Goal: Task Accomplishment & Management: Complete application form

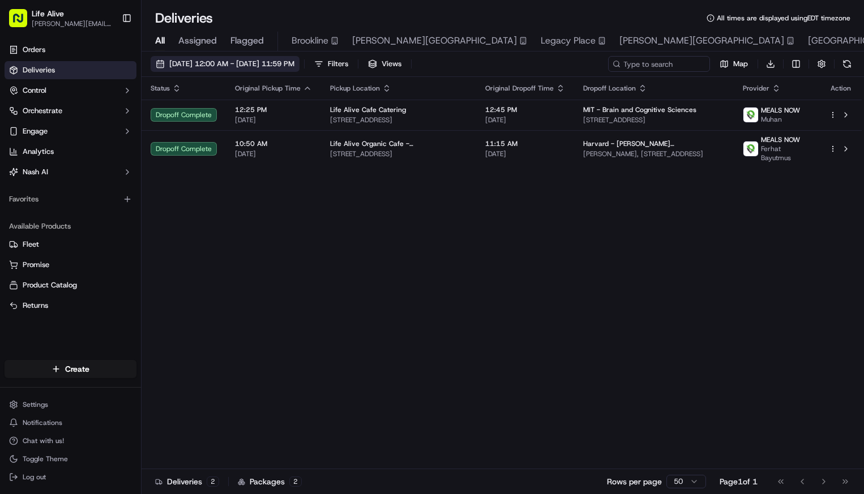
click at [252, 63] on span "09/15/2025 12:00 AM - 09/15/2025 11:59 PM" at bounding box center [231, 64] width 125 height 10
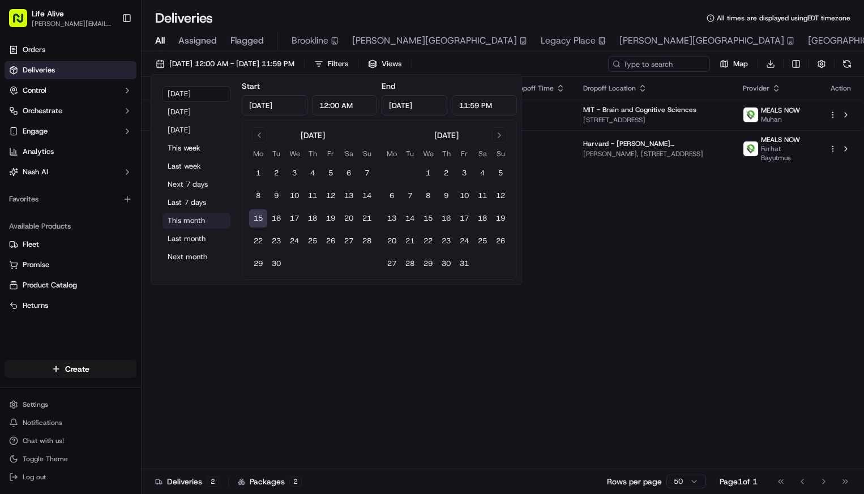
click at [200, 224] on button "This month" at bounding box center [196, 221] width 68 height 16
type input "Sep 1, 2025"
type input "Sep 30, 2025"
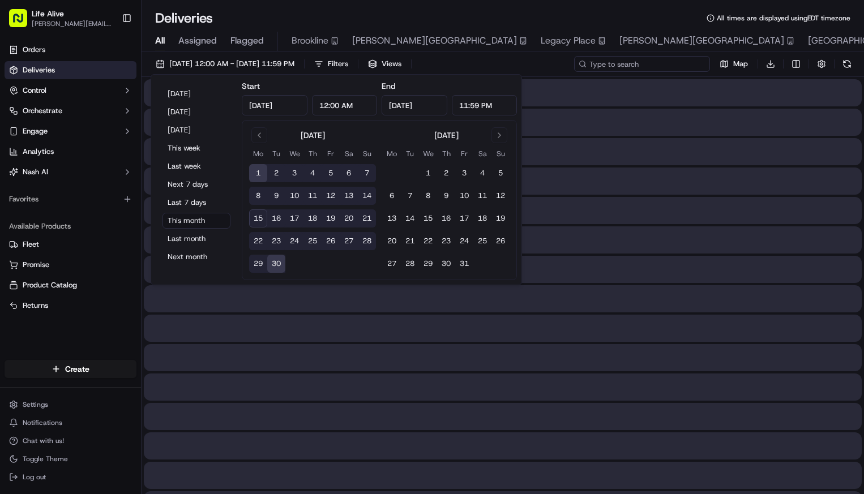
click at [690, 61] on input at bounding box center [642, 64] width 136 height 16
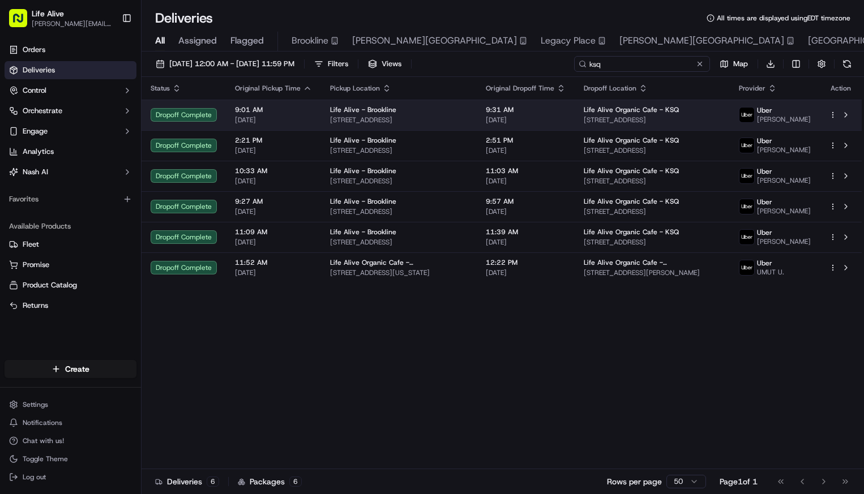
type input "ksq"
click at [606, 125] on span "[STREET_ADDRESS]" at bounding box center [653, 119] width 138 height 9
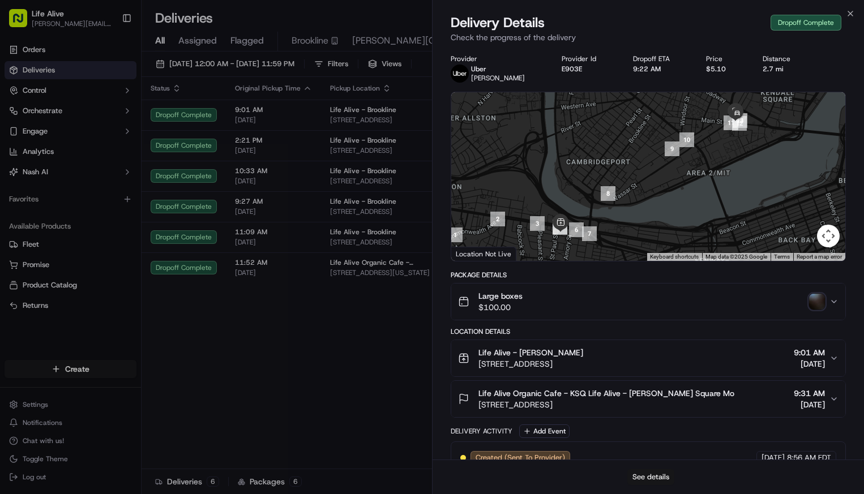
click at [646, 477] on button "See details" at bounding box center [650, 477] width 47 height 16
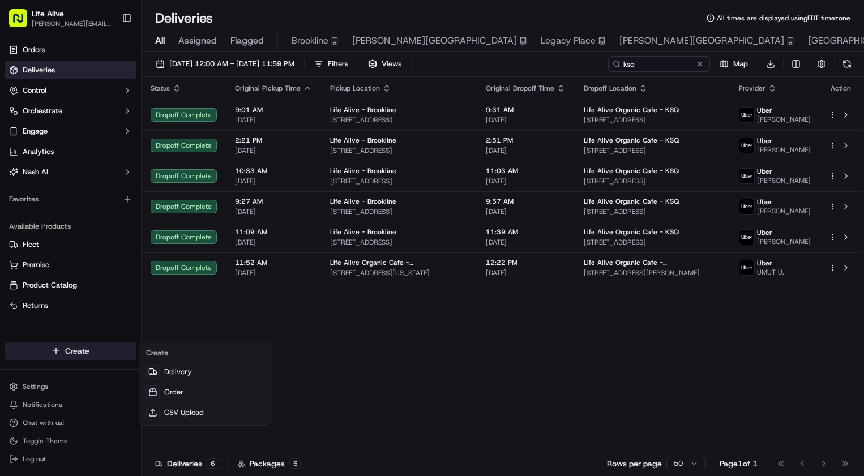
click at [74, 354] on html "Life Alive moise@lifealive.com Toggle Sidebar Orders Deliveries Control Orchest…" at bounding box center [432, 238] width 864 height 476
click at [174, 370] on link "Delivery" at bounding box center [204, 372] width 126 height 20
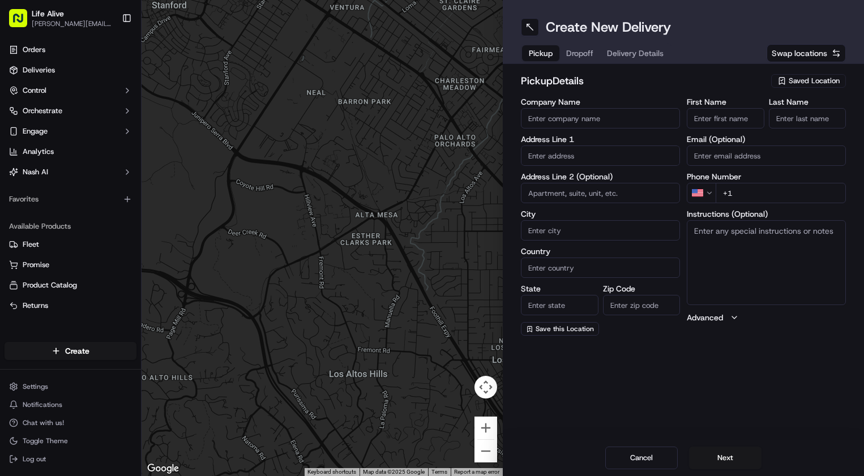
click at [803, 82] on span "Saved Location" at bounding box center [813, 81] width 51 height 10
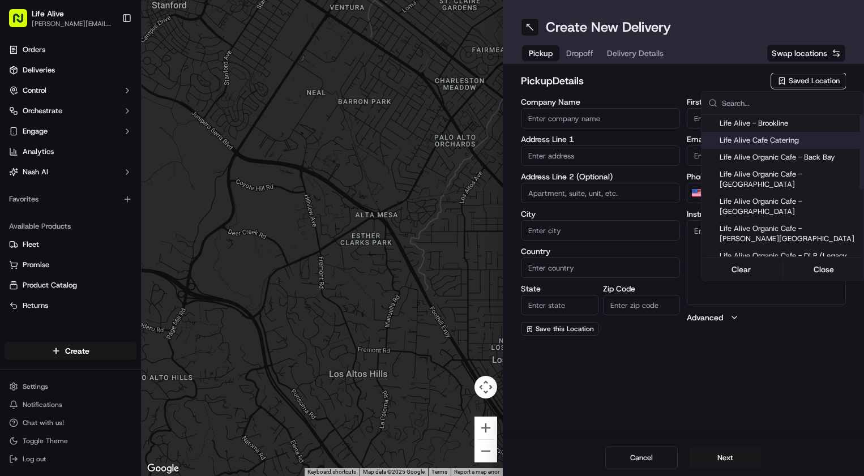
click at [766, 142] on span "Life Alive Cafe Catering" at bounding box center [788, 140] width 139 height 10
type input "Life Alive Cafe Catering"
type input "Cambridge"
type input "US"
type input "MA"
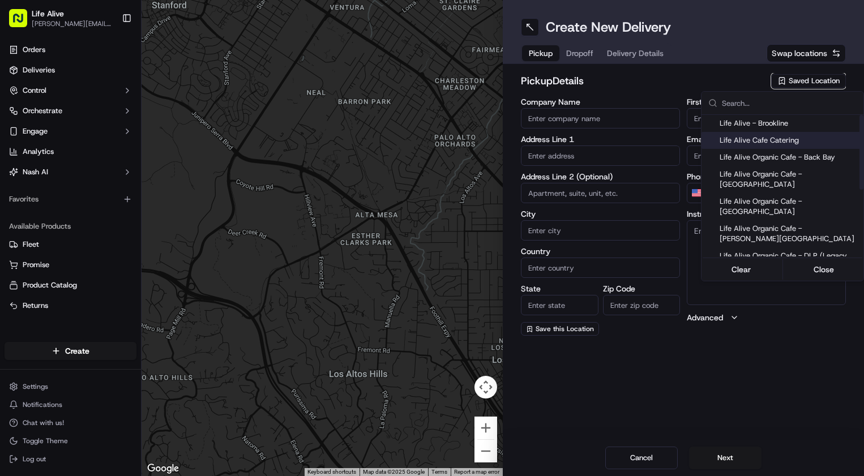
type input "02142"
type input "Evan"
type input "White"
type input "+1 774 571 0032"
type input "415 Main St"
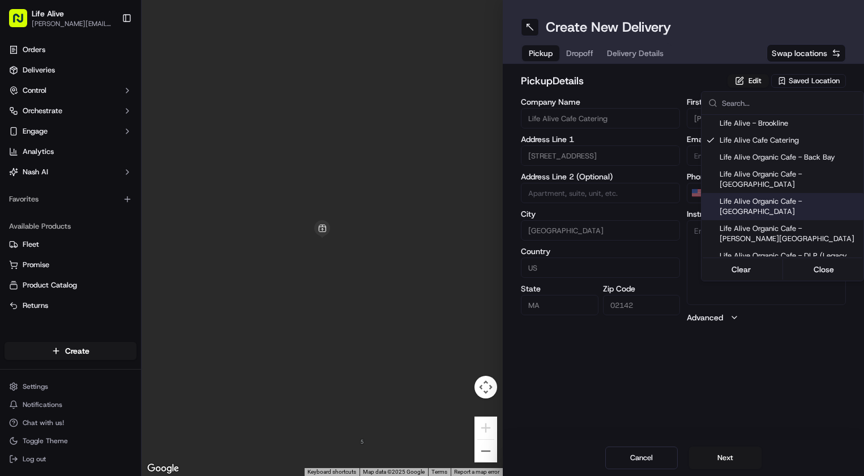
click at [725, 460] on html "Life Alive moise@lifealive.com Toggle Sidebar Orders Deliveries Control Orchest…" at bounding box center [432, 238] width 864 height 476
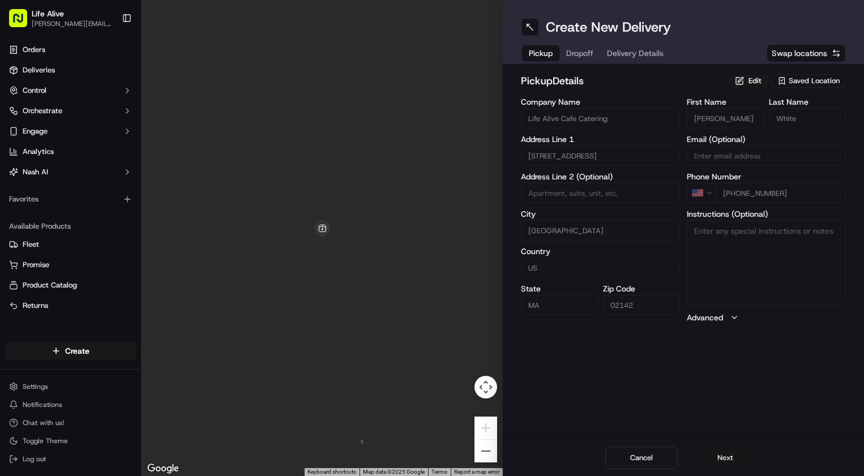
click at [726, 453] on button "Next" at bounding box center [725, 458] width 72 height 23
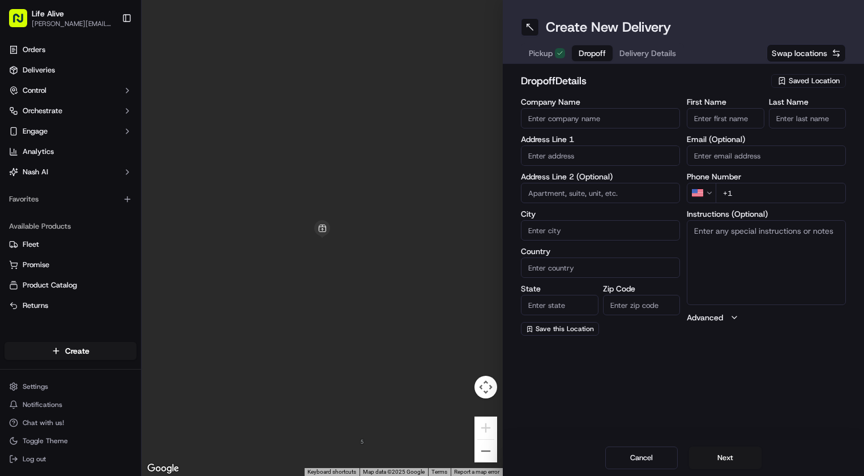
click at [809, 76] on span "Saved Location" at bounding box center [813, 81] width 51 height 10
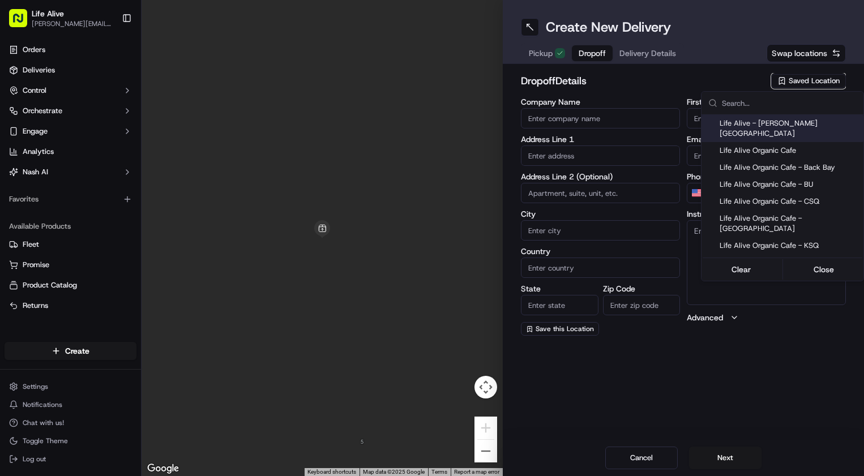
click at [739, 79] on html "Life Alive moise@lifealive.com Toggle Sidebar Orders Deliveries Control Orchest…" at bounding box center [432, 238] width 864 height 476
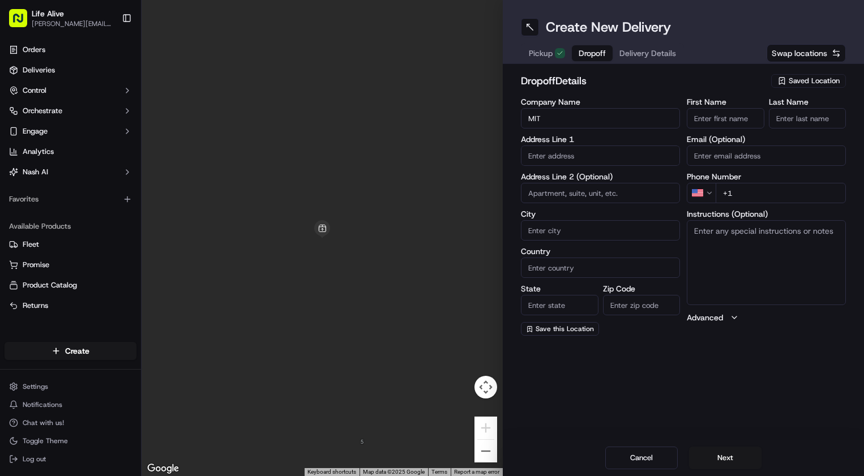
type input "MIT"
paste input "189 Vassar St. Cambridge, MA 02139"
click at [584, 182] on div "189 Vassar St, Cambridge, MA 02139" at bounding box center [600, 179] width 153 height 17
type input "[GEOGRAPHIC_DATA], [STREET_ADDRESS]"
type input "Cambridge"
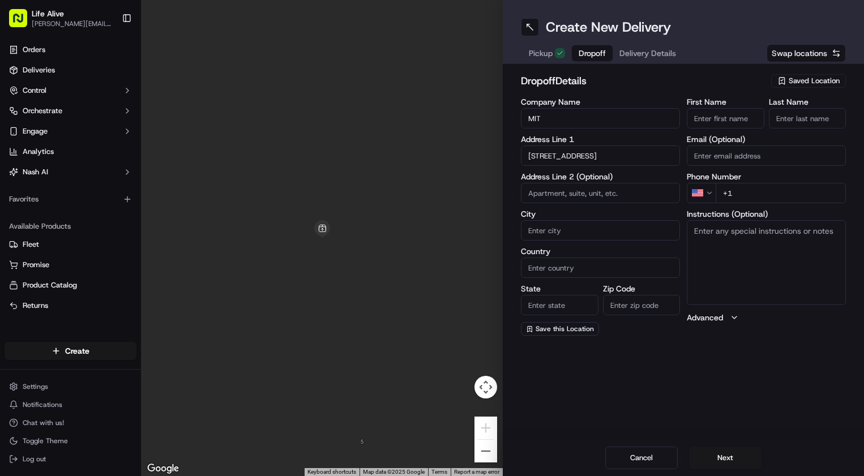
type input "United States"
type input "MA"
type input "02139"
type input "189 Vassar Street"
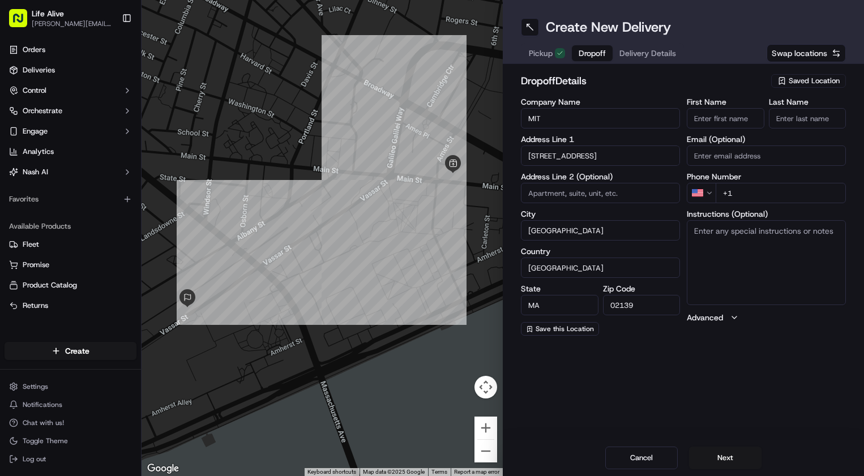
click at [757, 192] on input "+1" at bounding box center [780, 193] width 130 height 20
paste input "904 403 7740"
type input "[PHONE_NUMBER]"
type input "Emily"
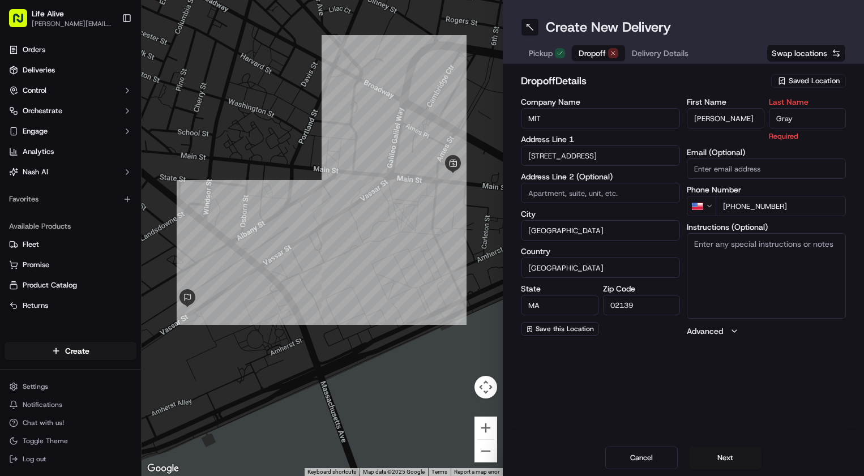
type input "Gray"
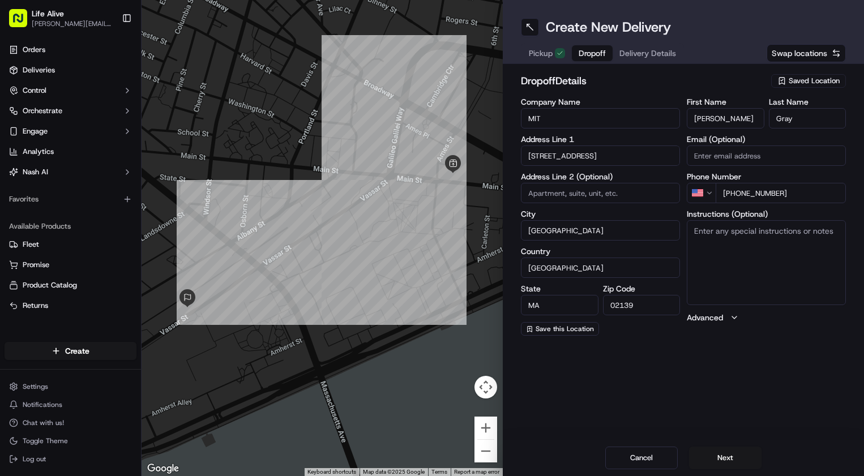
click at [732, 267] on textarea "Instructions (Optional)" at bounding box center [766, 262] width 159 height 85
paste textarea "5:45 - 6:00 closer to 5:45 as she only has a short time between classes."
type textarea "5:45 - 6:00 closer to 5:45 as she only has a short time between classes."
click at [710, 456] on button "Next" at bounding box center [725, 458] width 72 height 23
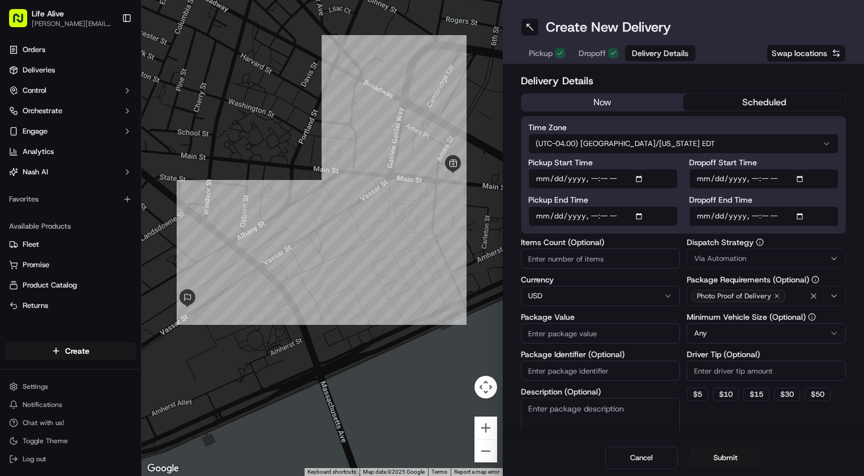
click at [741, 108] on button "scheduled" at bounding box center [764, 102] width 162 height 17
click at [716, 212] on input "Dropoff End Time" at bounding box center [763, 216] width 149 height 20
click at [758, 218] on input "Dropoff End Time" at bounding box center [763, 216] width 149 height 20
click at [767, 217] on input "Dropoff End Time" at bounding box center [763, 216] width 149 height 20
type input "2025-09-15T17:55"
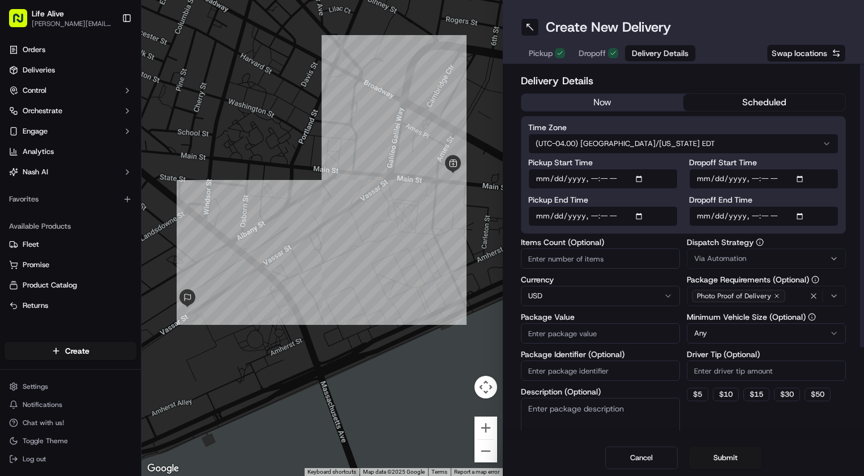
click at [715, 180] on input "Dropoff Start Time" at bounding box center [763, 179] width 149 height 20
click at [755, 179] on input "Dropoff Start Time" at bounding box center [763, 179] width 149 height 20
click at [766, 180] on input "Dropoff Start Time" at bounding box center [763, 179] width 149 height 20
type input "2025-09-15T17:45"
click at [567, 217] on input "Pickup End Time" at bounding box center [602, 216] width 149 height 20
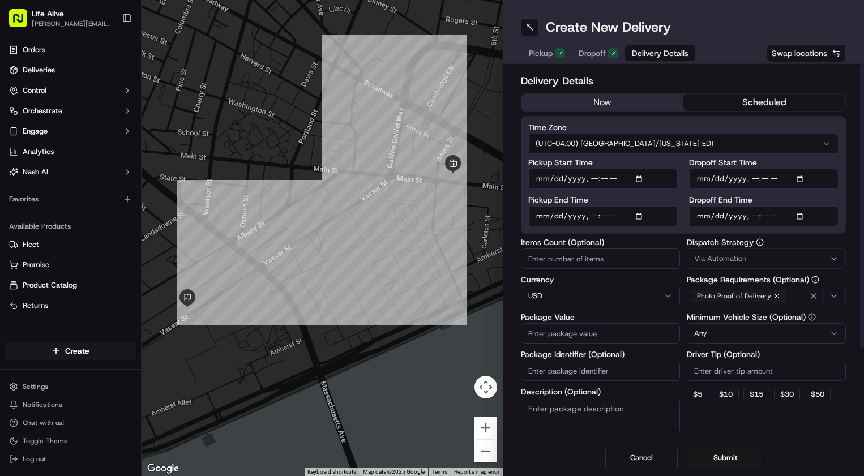
click at [590, 213] on input "Pickup End Time" at bounding box center [602, 216] width 149 height 20
click at [606, 217] on input "Pickup End Time" at bounding box center [602, 216] width 149 height 20
type input "2025-09-15T17:40"
click at [680, 218] on div "Pickup Start Time Pickup End Time Dropoff Start Time Dropoff End Time" at bounding box center [683, 192] width 310 height 68
click at [717, 263] on span "Via Automation" at bounding box center [720, 259] width 52 height 10
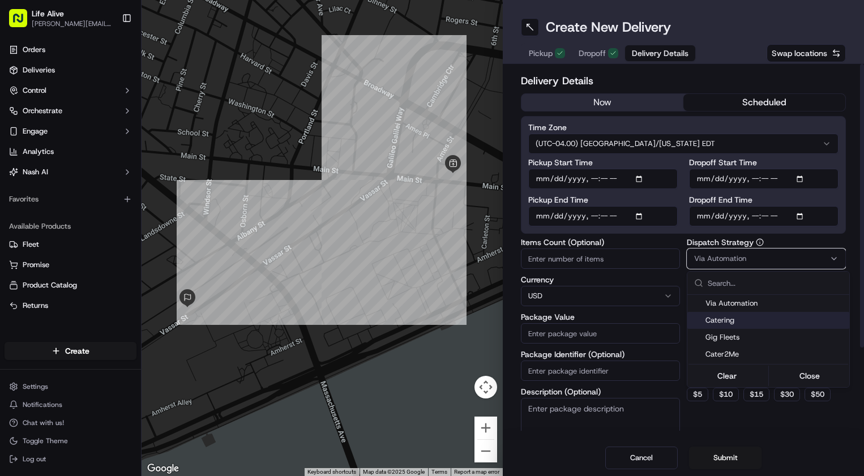
click at [722, 319] on span "Catering" at bounding box center [774, 320] width 139 height 10
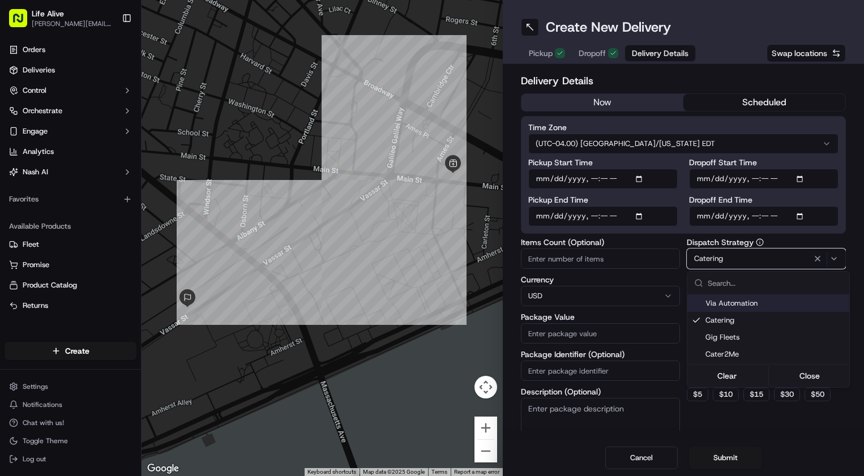
click at [684, 229] on html "Life Alive moise@lifealive.com Toggle Sidebar Orders Deliveries Control Orchest…" at bounding box center [432, 238] width 864 height 476
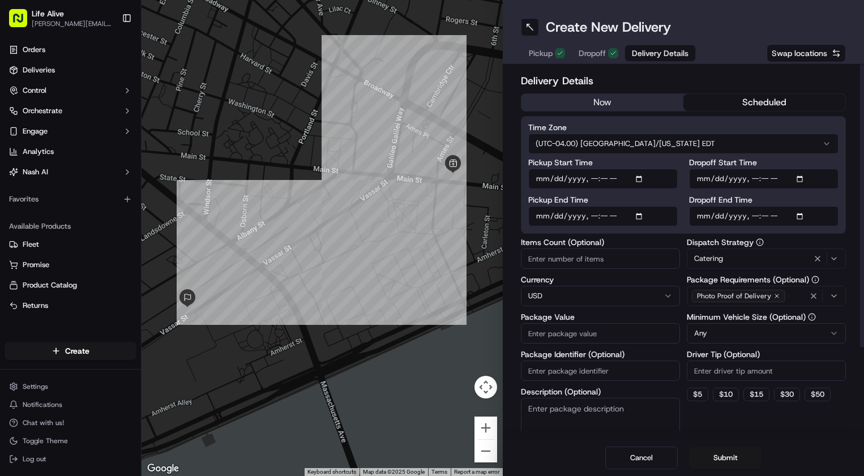
click at [606, 333] on input "Package Value" at bounding box center [600, 333] width 159 height 20
type input "27"
type input "280"
click at [729, 379] on input "Driver Tip (Optional)" at bounding box center [766, 371] width 159 height 20
type input "1"
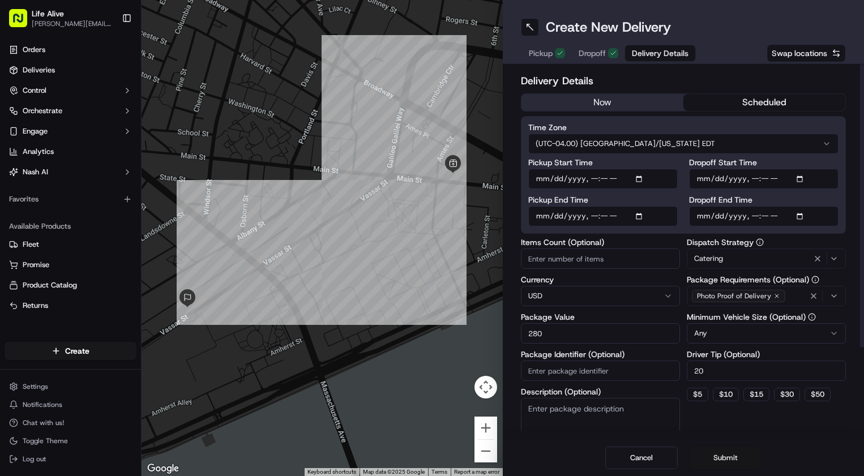
type input "20"
click at [715, 456] on button "Submit" at bounding box center [725, 458] width 72 height 23
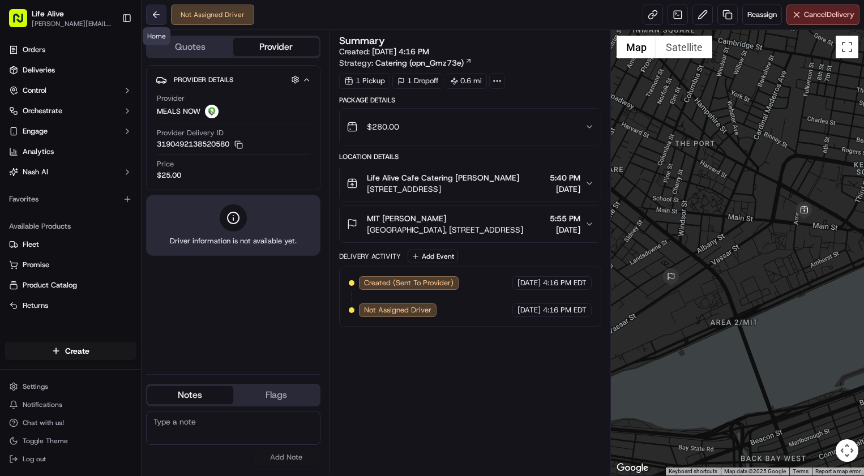
click at [158, 13] on button at bounding box center [156, 15] width 20 height 20
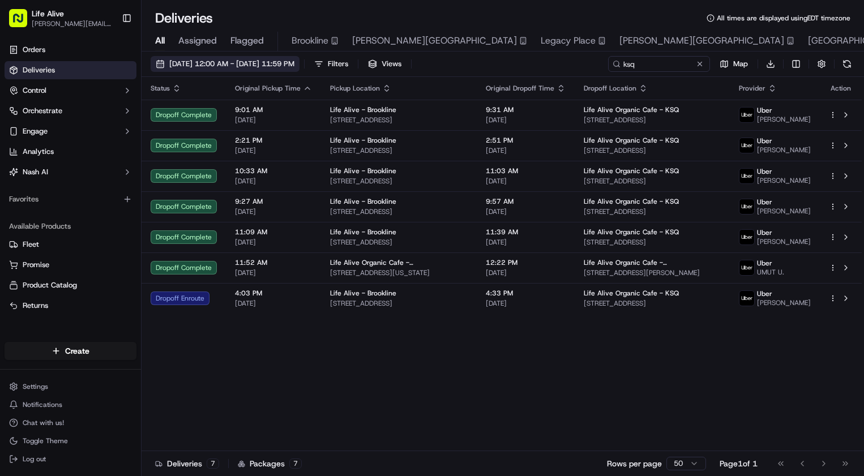
click at [251, 66] on span "09/01/2025 12:00 AM - 09/30/2025 11:59 PM" at bounding box center [231, 64] width 125 height 10
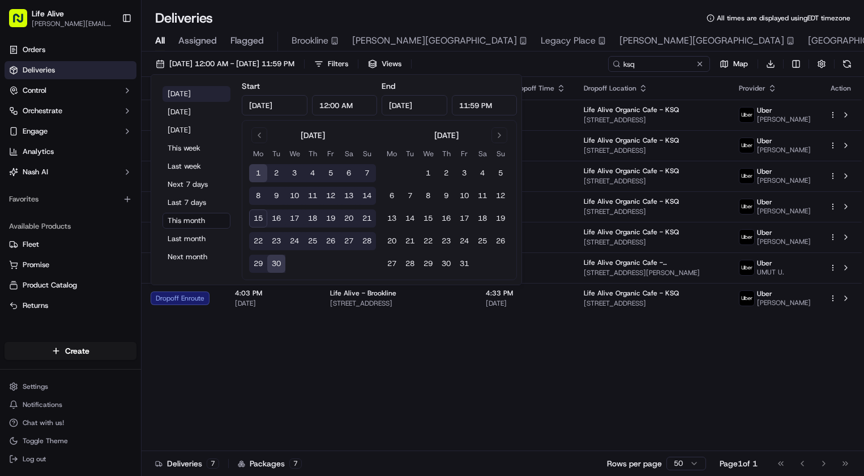
click at [205, 88] on button "Today" at bounding box center [196, 94] width 68 height 16
type input "Sep 15, 2025"
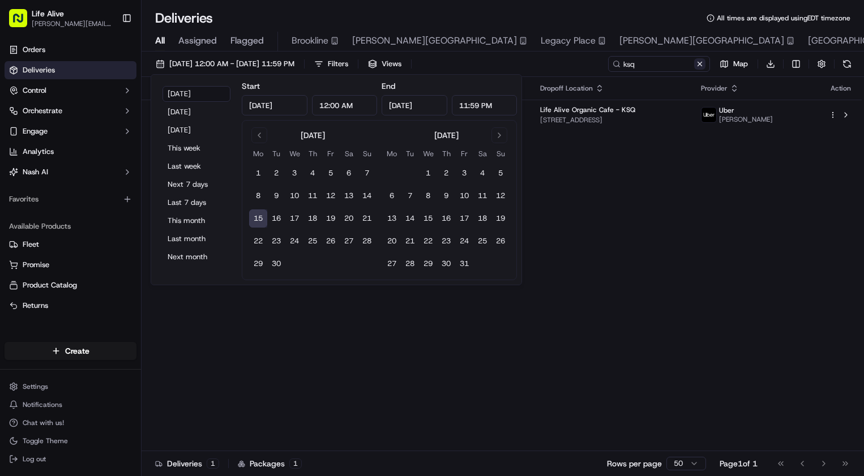
click at [697, 65] on button at bounding box center [699, 63] width 11 height 11
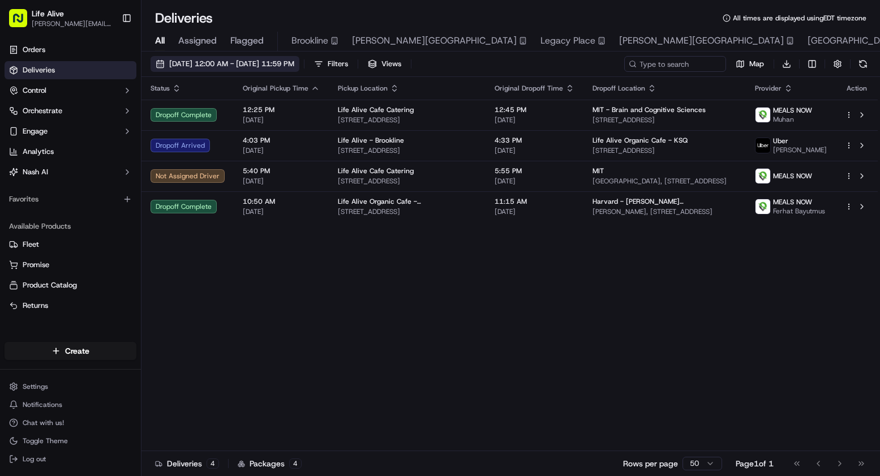
click at [272, 66] on span "[DATE] 12:00 AM - [DATE] 11:59 PM" at bounding box center [231, 64] width 125 height 10
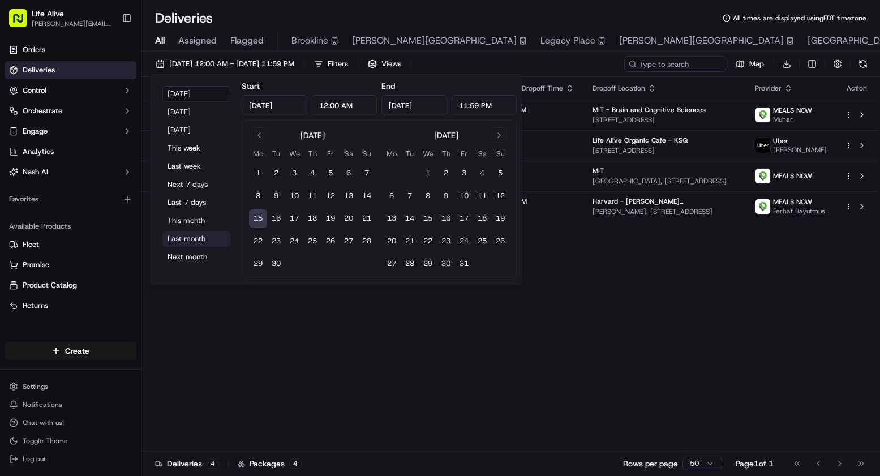
click at [192, 234] on button "Last month" at bounding box center [196, 239] width 68 height 16
type input "Aug 1, 2025"
type input "Aug 31, 2025"
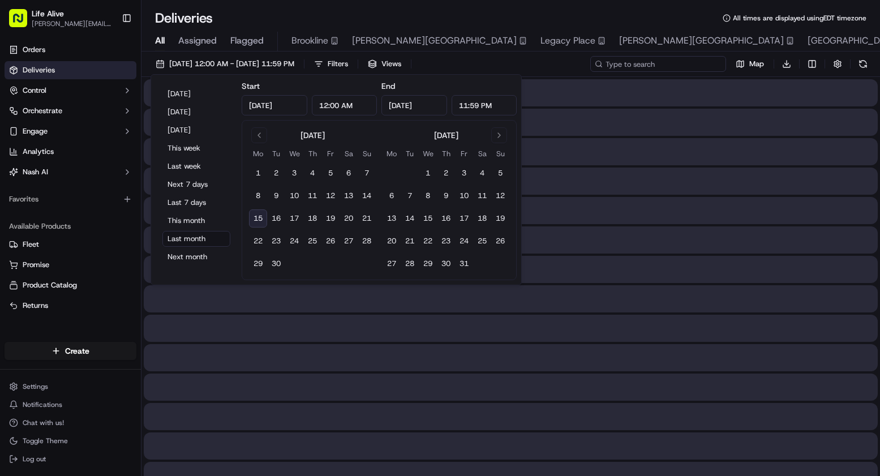
click at [657, 67] on input at bounding box center [658, 64] width 136 height 16
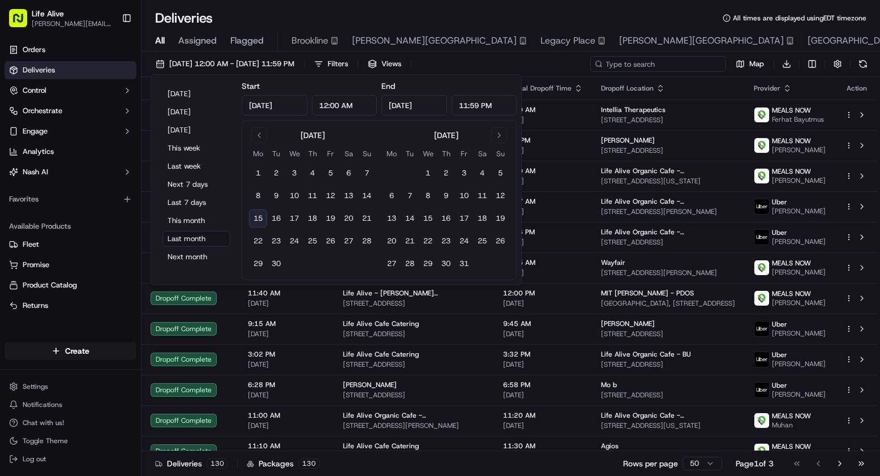
type input "n"
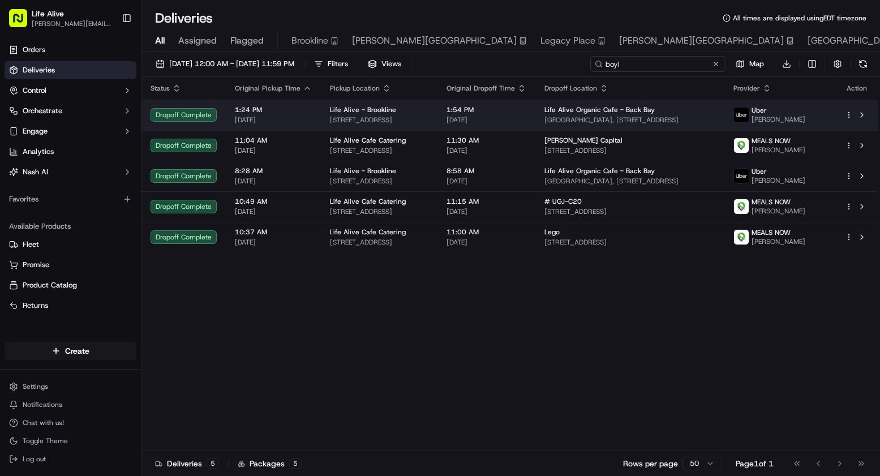
type input "boyl"
click at [438, 119] on td "Life Alive - Brookline 888 Commonwealth Ave, Boston, MA 02215, US" at bounding box center [379, 115] width 117 height 31
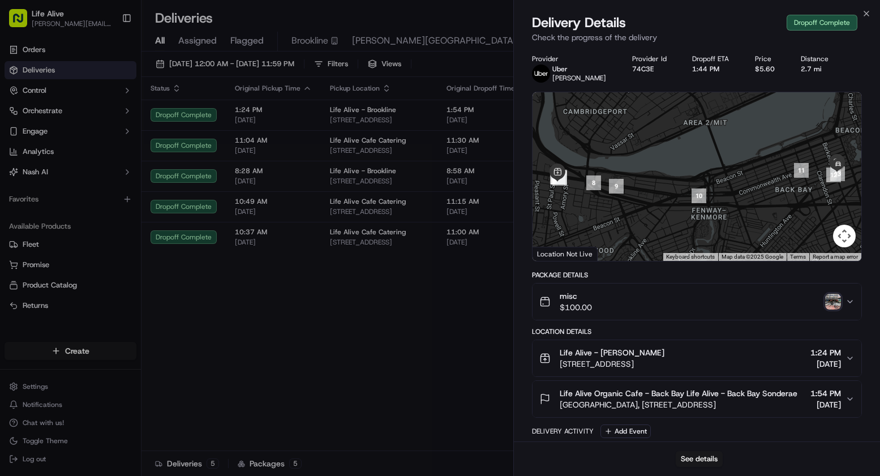
click at [692, 451] on div "See details" at bounding box center [697, 458] width 366 height 35
click at [693, 464] on button "See details" at bounding box center [699, 459] width 47 height 16
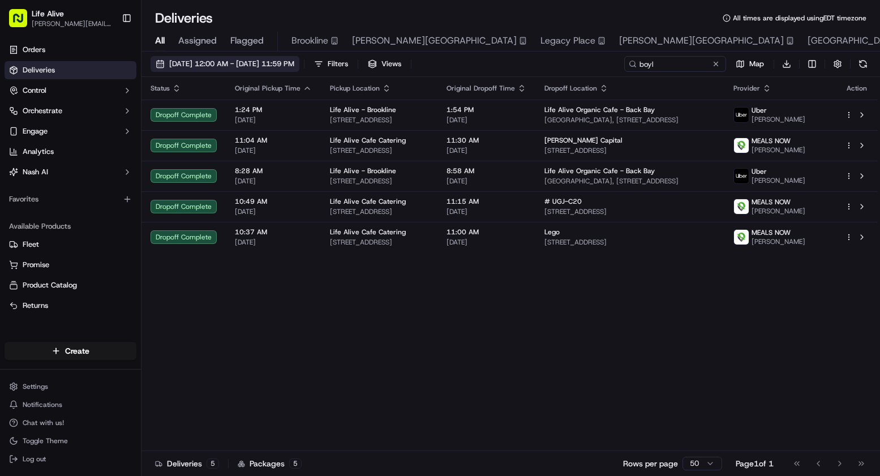
click at [294, 66] on span "08/01/2025 12:00 AM - 08/31/2025 11:59 PM" at bounding box center [231, 64] width 125 height 10
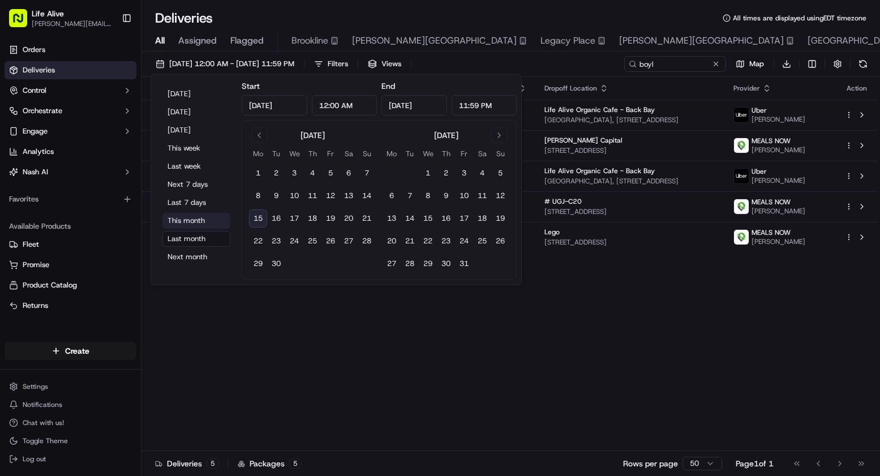
click at [200, 228] on button "This month" at bounding box center [196, 221] width 68 height 16
type input "Sep 1, 2025"
type input "Sep 30, 2025"
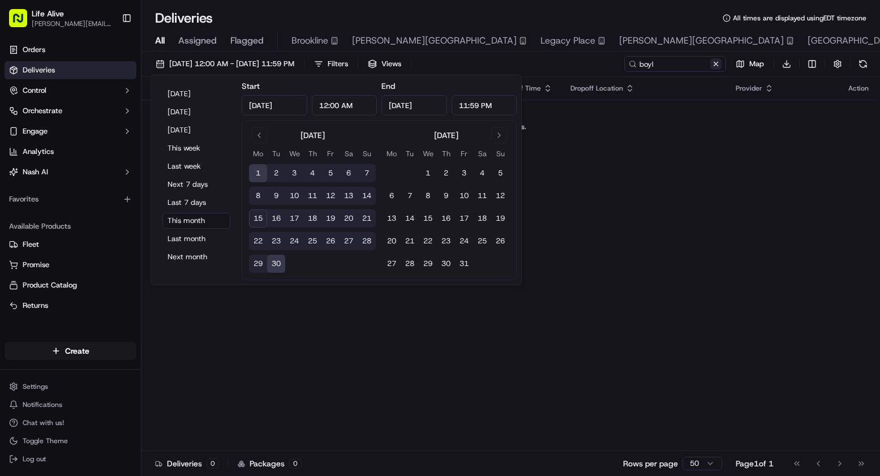
click at [713, 62] on button at bounding box center [715, 63] width 11 height 11
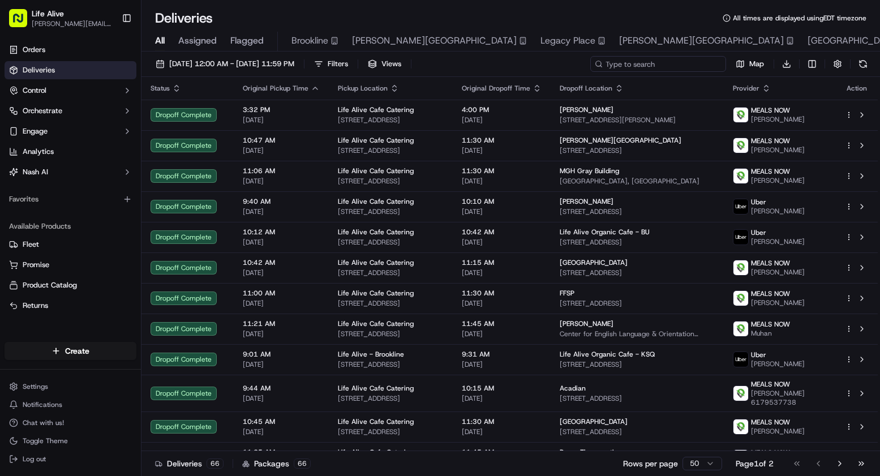
click at [657, 63] on input at bounding box center [658, 64] width 136 height 16
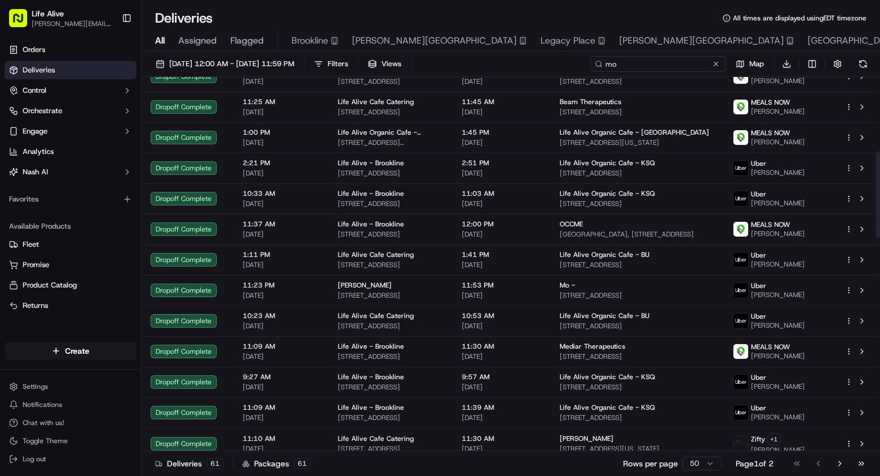
scroll to position [328, 0]
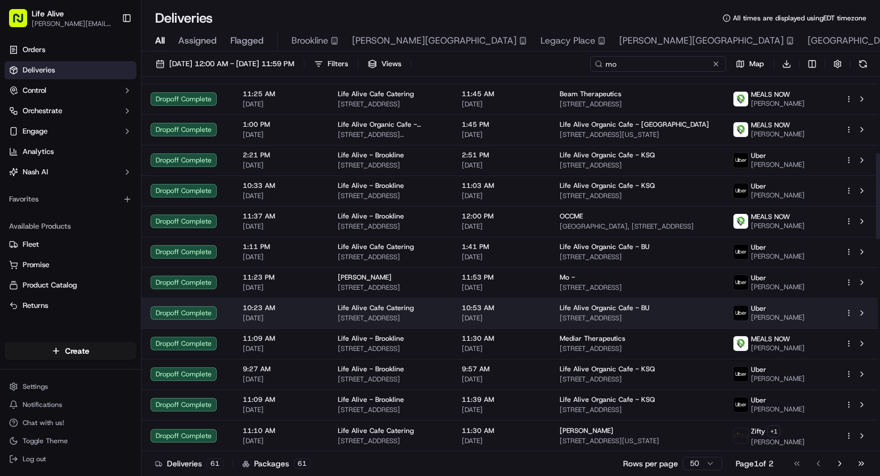
type input "mo"
click at [520, 312] on span "10:53 AM" at bounding box center [502, 307] width 80 height 9
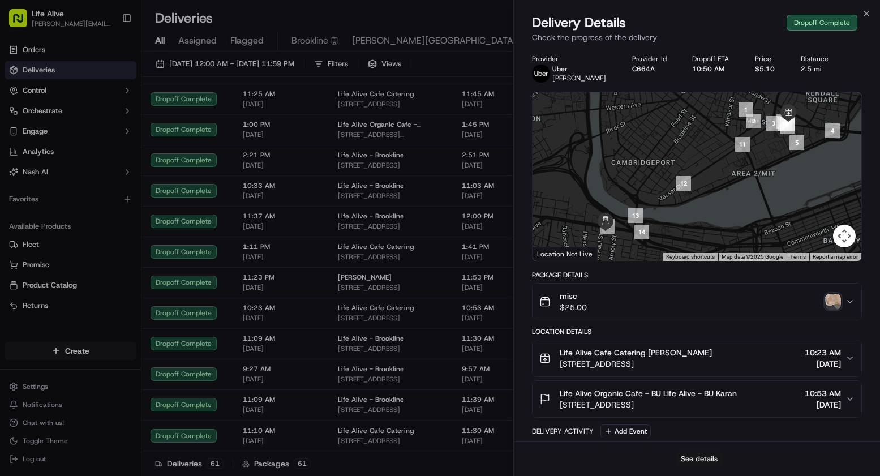
click at [693, 464] on button "See details" at bounding box center [699, 459] width 47 height 16
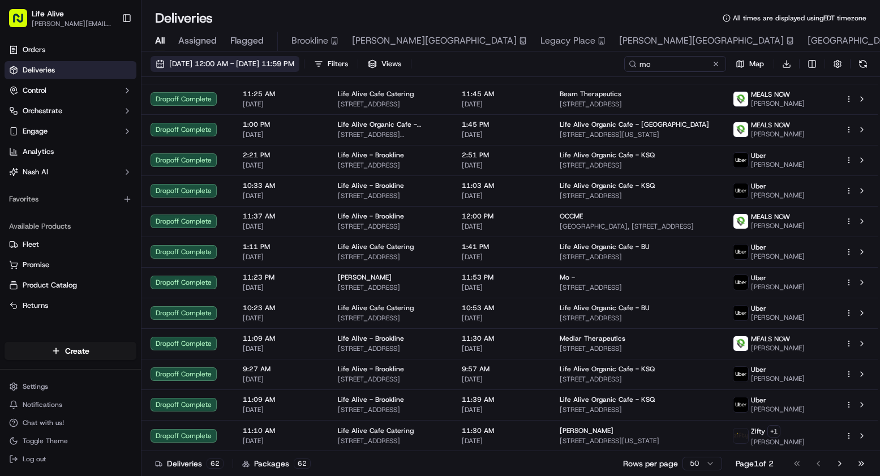
click at [294, 66] on span "09/01/2025 12:00 AM - 09/30/2025 11:59 PM" at bounding box center [231, 64] width 125 height 10
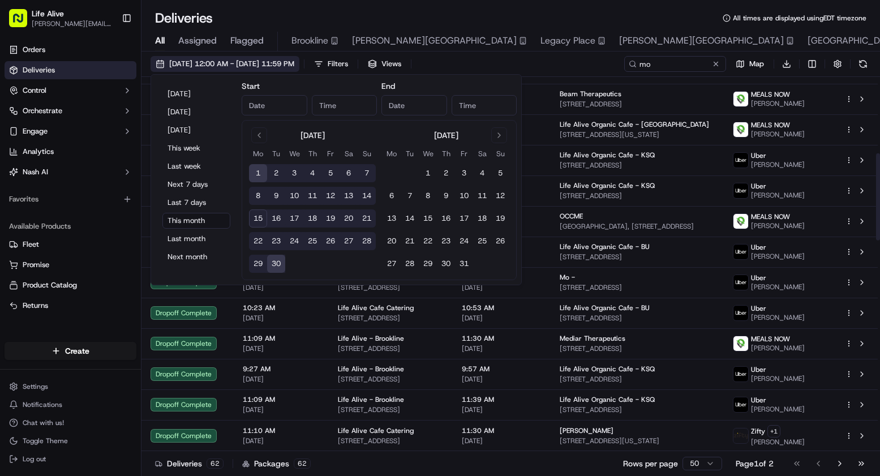
type input "Sep 1, 2025"
type input "12:00 AM"
type input "Sep 30, 2025"
type input "11:59 PM"
click at [204, 91] on button "Today" at bounding box center [196, 94] width 68 height 16
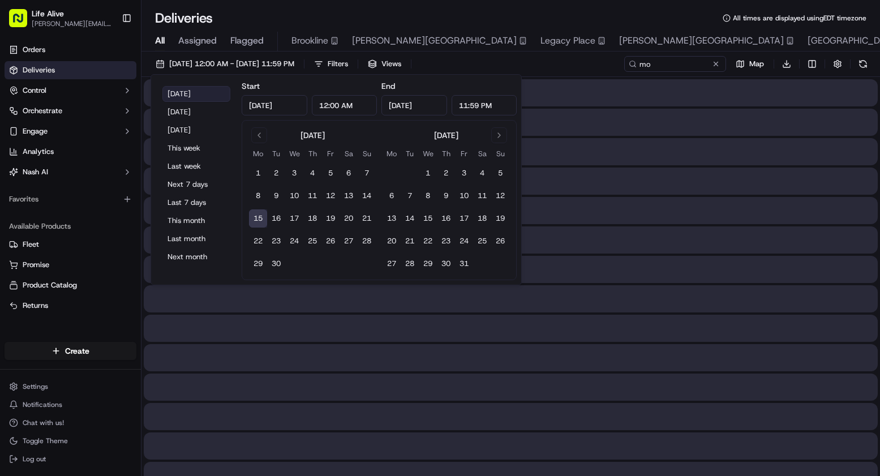
type input "Sep 15, 2025"
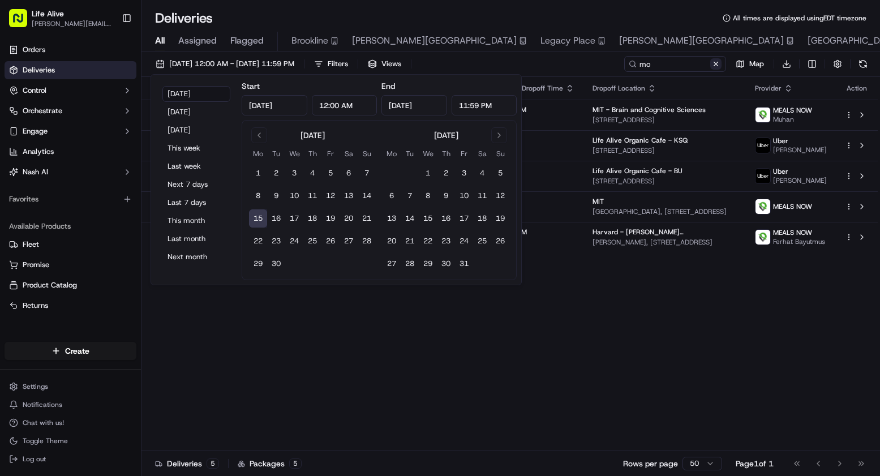
click at [713, 66] on button at bounding box center [715, 63] width 11 height 11
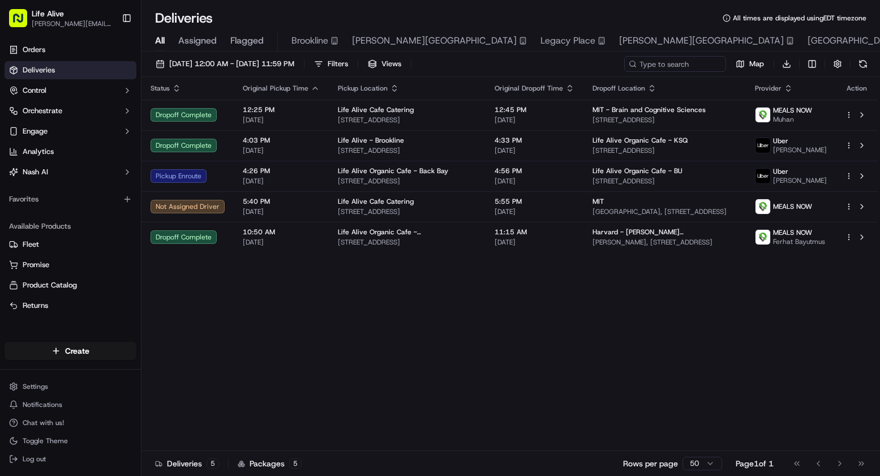
click at [291, 316] on div "Status Original Pickup Time Pickup Location Original Dropoff Time Dropoff Locat…" at bounding box center [509, 264] width 736 height 374
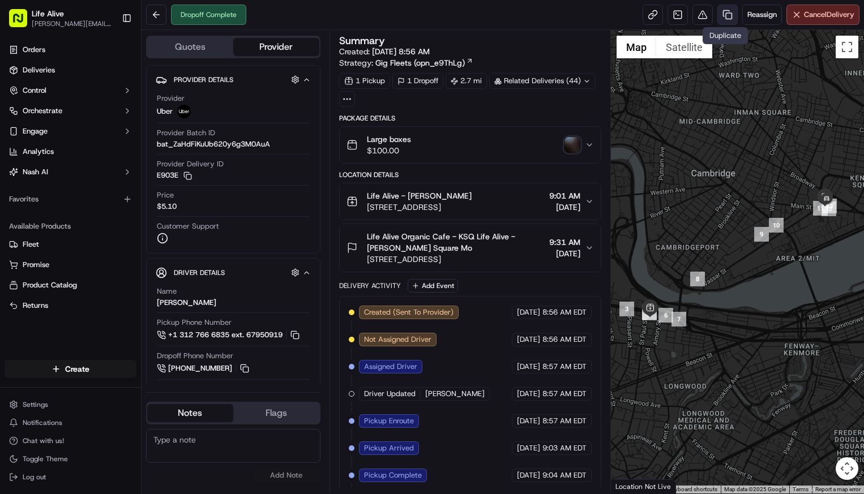
click at [726, 15] on link at bounding box center [727, 15] width 20 height 20
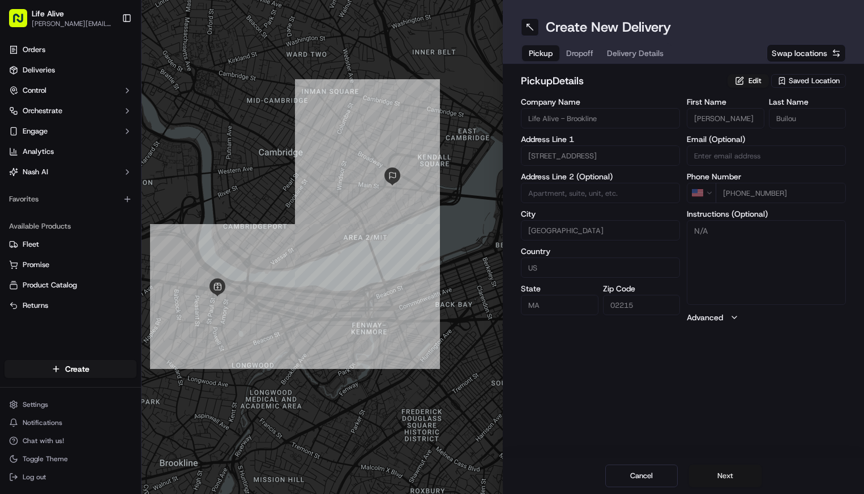
click at [704, 480] on button "Next" at bounding box center [725, 476] width 72 height 23
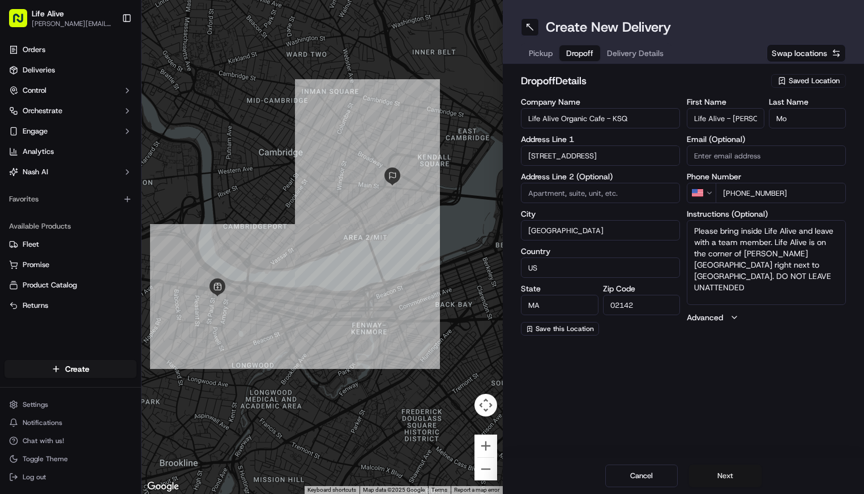
click at [705, 477] on button "Next" at bounding box center [725, 476] width 72 height 23
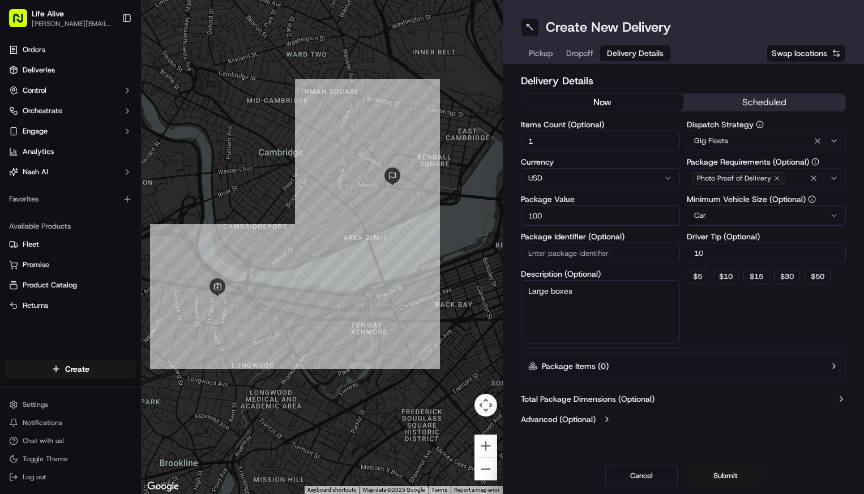
click at [745, 141] on div "Gig Fleets" at bounding box center [765, 141] width 153 height 14
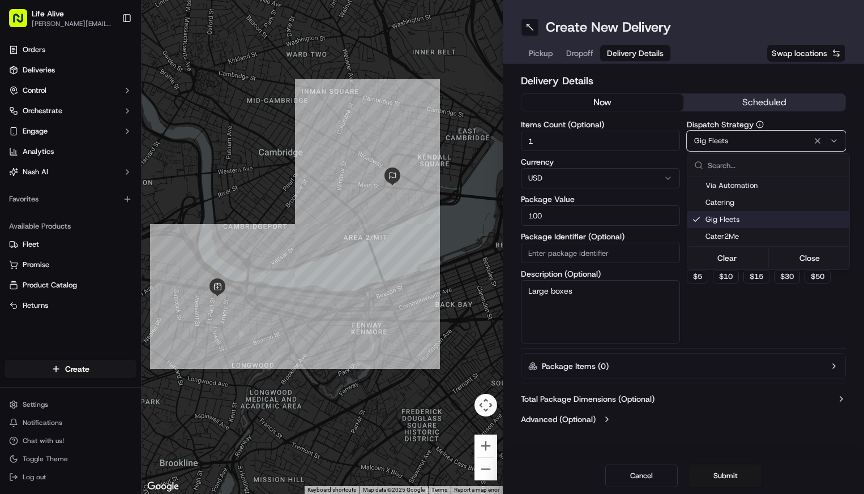
click at [737, 213] on div "Gig Fleets" at bounding box center [768, 219] width 162 height 17
click at [734, 351] on html "Life Alive moise@lifealive.com Toggle Sidebar Orders Deliveries Control Orchest…" at bounding box center [432, 247] width 864 height 494
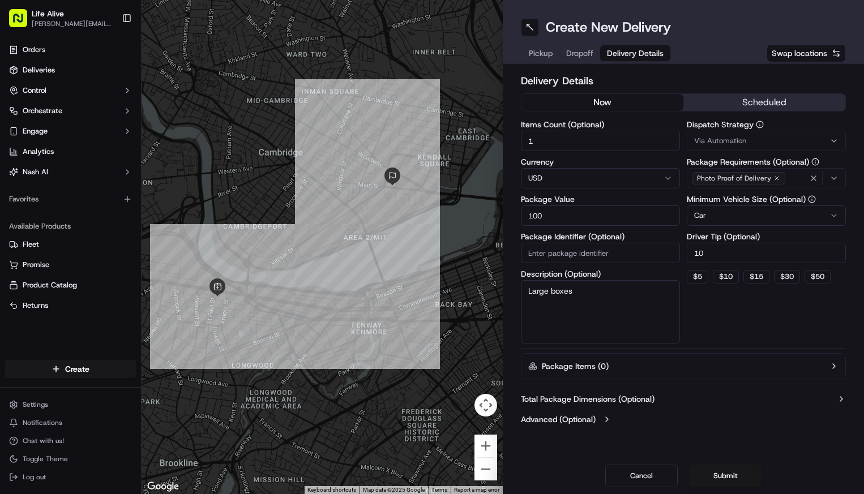
click at [582, 286] on textarea "Large boxes" at bounding box center [600, 311] width 159 height 63
type textarea "misc"
click at [747, 144] on div "Via Automation" at bounding box center [765, 141] width 153 height 10
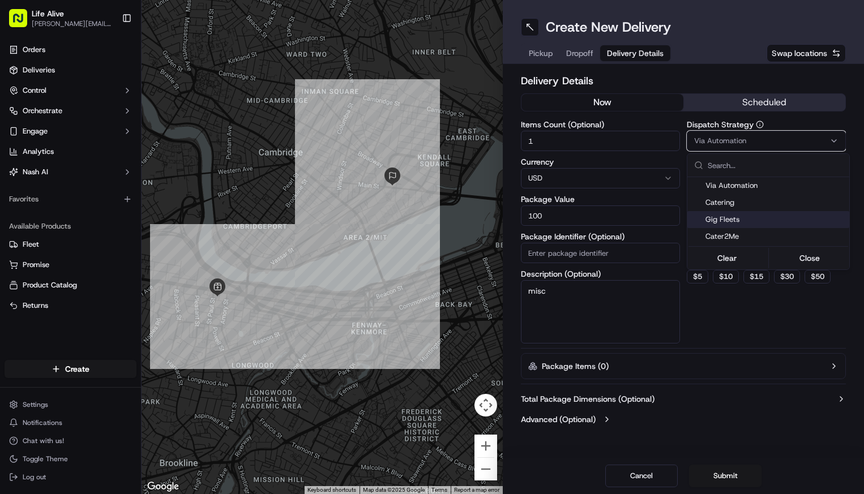
click at [730, 218] on span "Gig Fleets" at bounding box center [774, 220] width 139 height 10
click at [730, 320] on html "Life Alive moise@lifealive.com Toggle Sidebar Orders Deliveries Control Orchest…" at bounding box center [432, 247] width 864 height 494
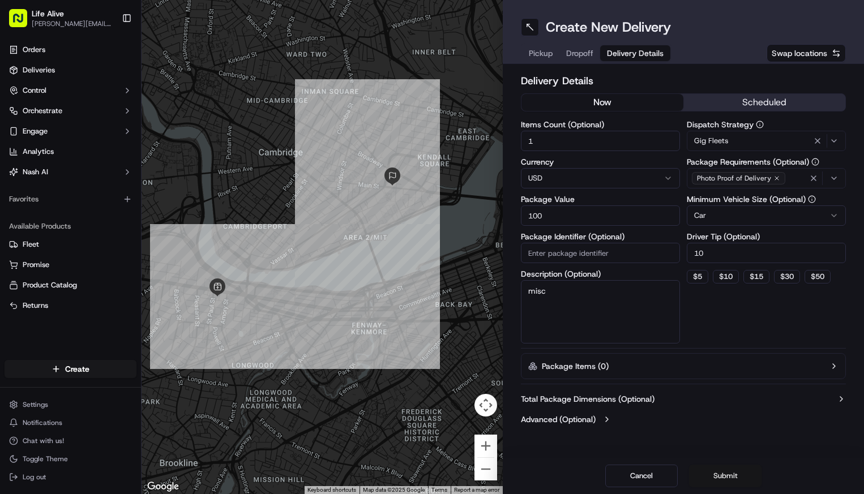
click at [717, 473] on button "Submit" at bounding box center [725, 476] width 72 height 23
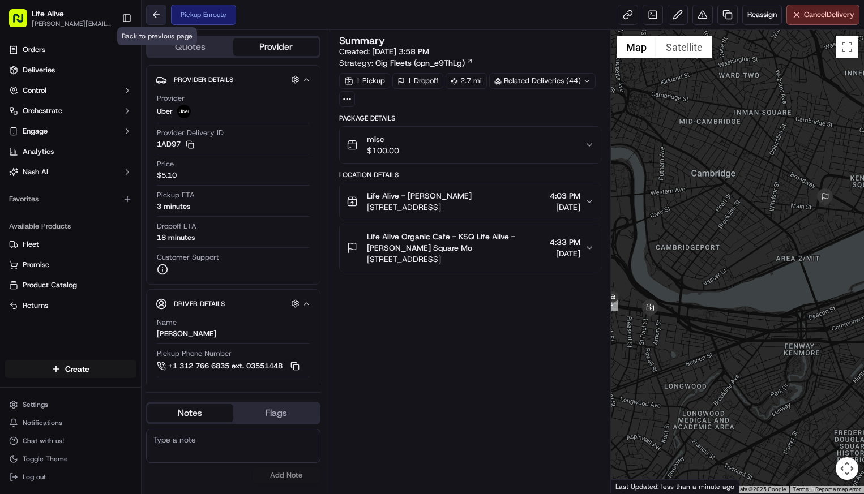
click at [156, 20] on button at bounding box center [156, 15] width 20 height 20
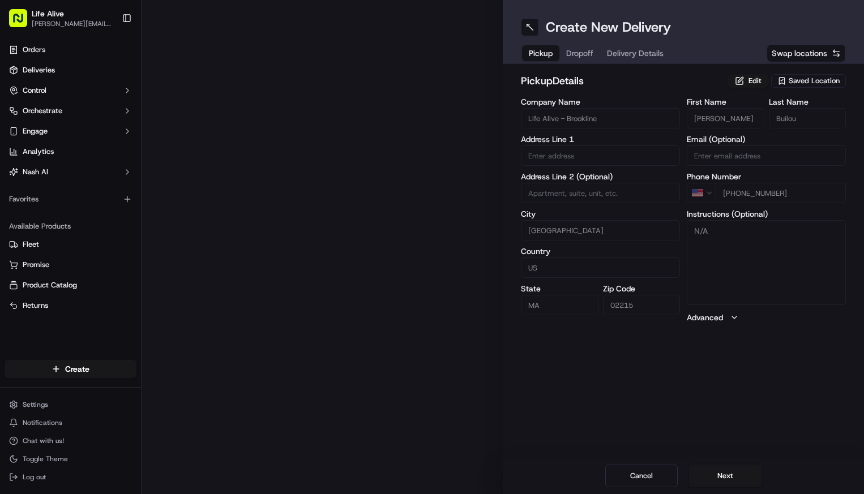
type input "888 Commonwealth Ave"
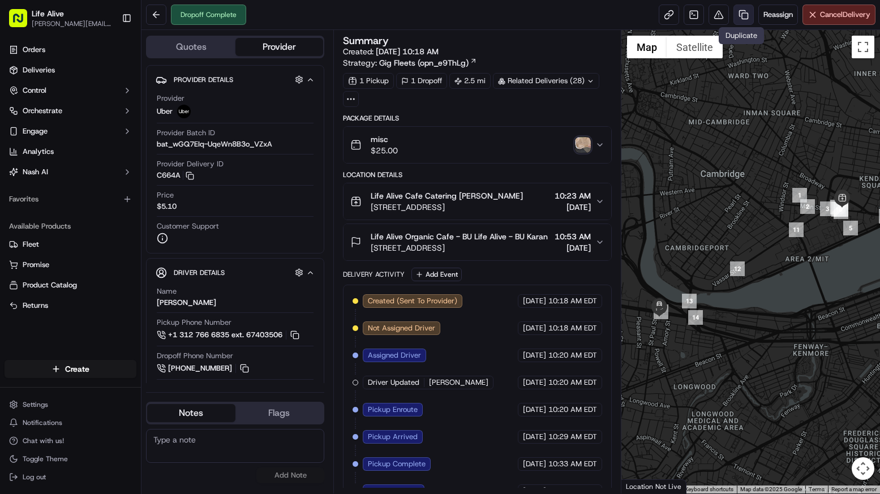
click at [736, 15] on link at bounding box center [744, 15] width 20 height 20
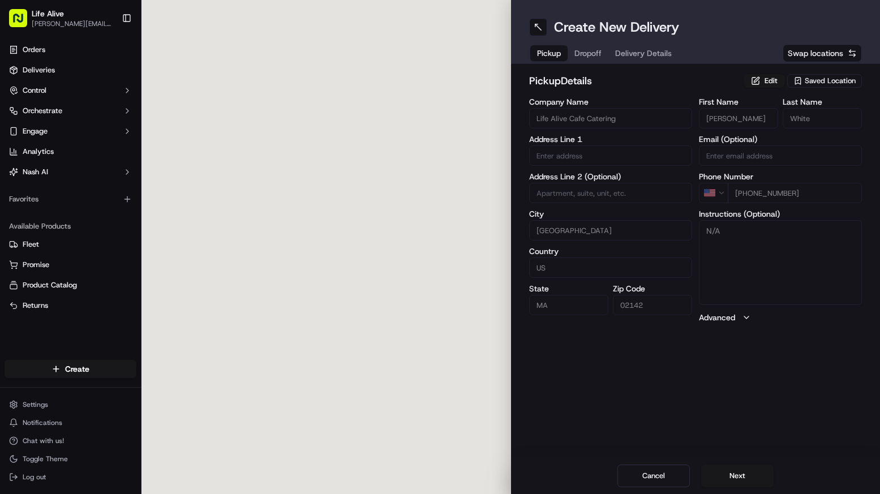
type input "[STREET_ADDRESS]"
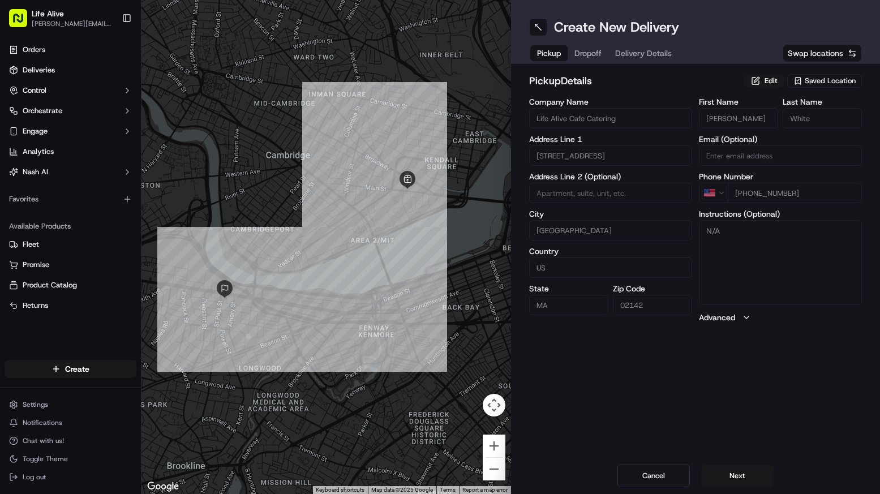
click at [822, 83] on span "Saved Location" at bounding box center [830, 81] width 51 height 10
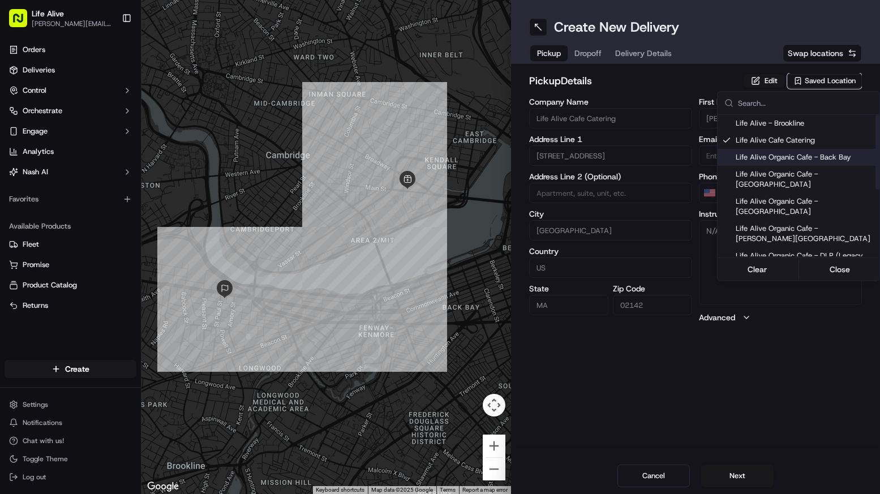
click at [796, 161] on span "Life Alive Organic Cafe - Back Bay" at bounding box center [805, 157] width 139 height 10
type input "Life Alive Organic Cafe - Back Bay"
type input "[GEOGRAPHIC_DATA]"
type input "02116"
type input "Manager"
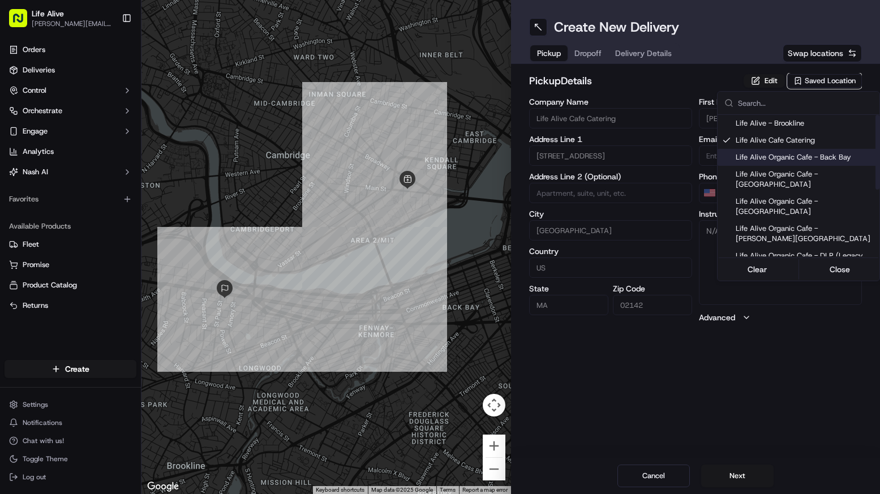
type input "Manager"
type input "+1 857 239 8239"
type input "431 Boylston St"
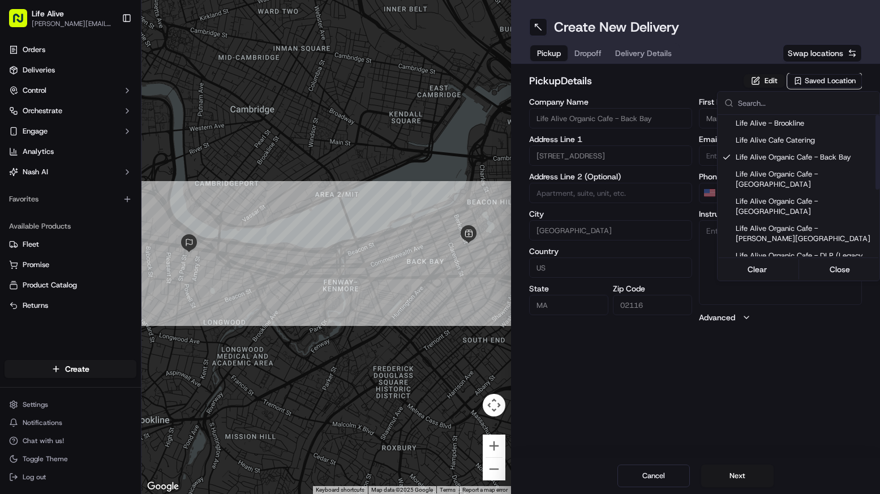
click at [780, 335] on html "Life Alive moise@lifealive.com Toggle Sidebar Orders Deliveries Control Orchest…" at bounding box center [440, 247] width 880 height 494
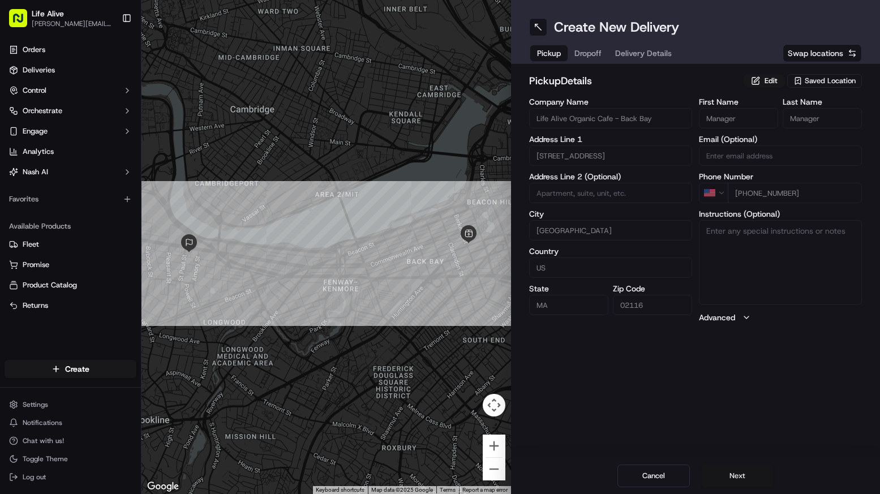
click at [741, 477] on button "Next" at bounding box center [737, 476] width 72 height 23
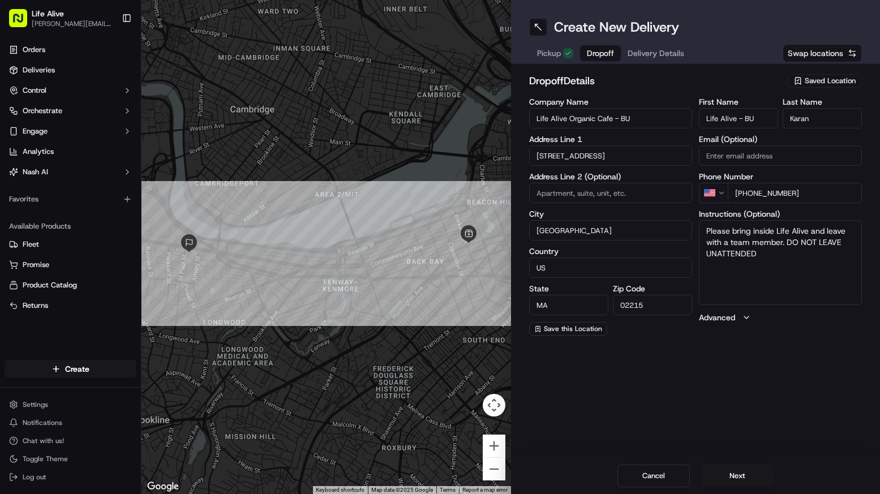
click at [826, 120] on input "Karan" at bounding box center [822, 118] width 79 height 20
type input "Valeria"
drag, startPoint x: 801, startPoint y: 191, endPoint x: 748, endPoint y: 198, distance: 54.1
type input "+1 781 866 7016"
click at [729, 471] on button "Next" at bounding box center [737, 476] width 72 height 23
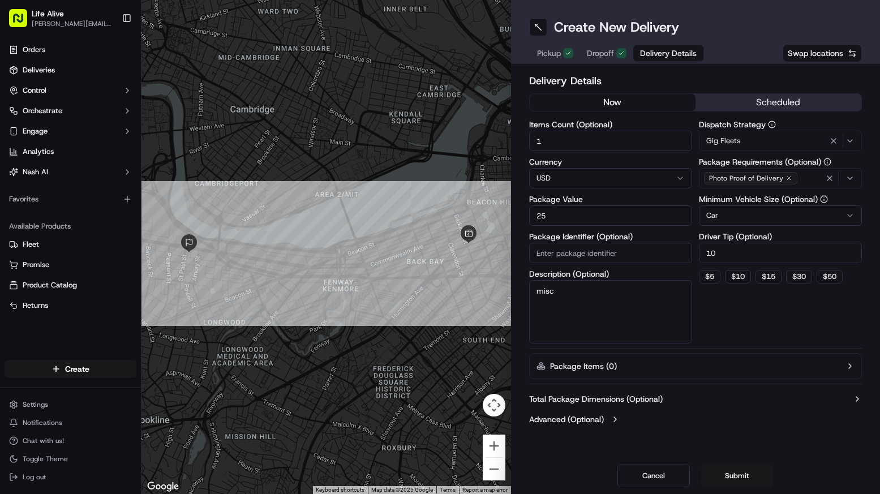
click at [767, 152] on div "Dispatch Strategy Gig Fleets Package Requirements (Optional) Photo Proof of Del…" at bounding box center [780, 232] width 163 height 223
click at [725, 474] on button "Submit" at bounding box center [737, 476] width 72 height 23
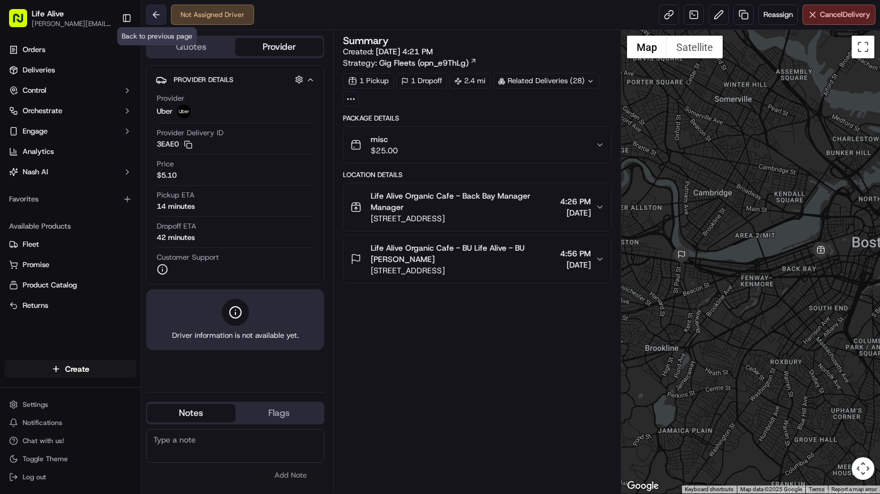
click at [156, 18] on button at bounding box center [156, 15] width 20 height 20
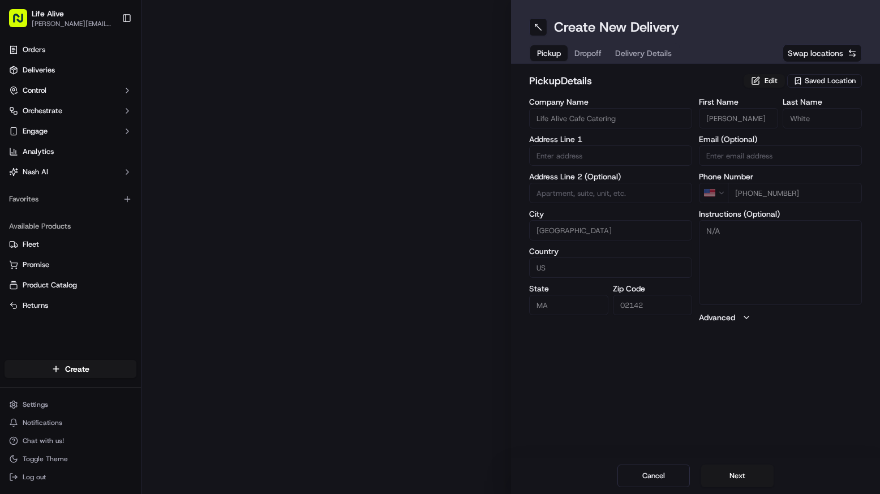
type input "415 Main St"
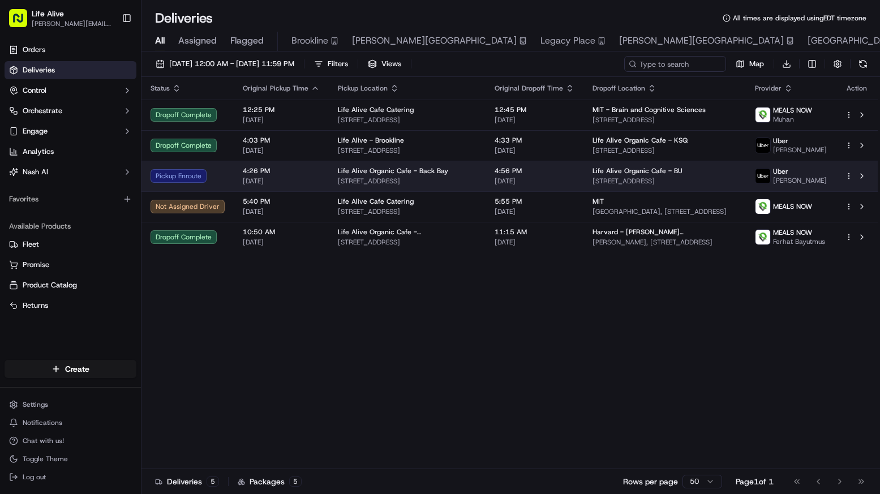
click at [491, 186] on td "4:56 PM [DATE]" at bounding box center [535, 176] width 98 height 31
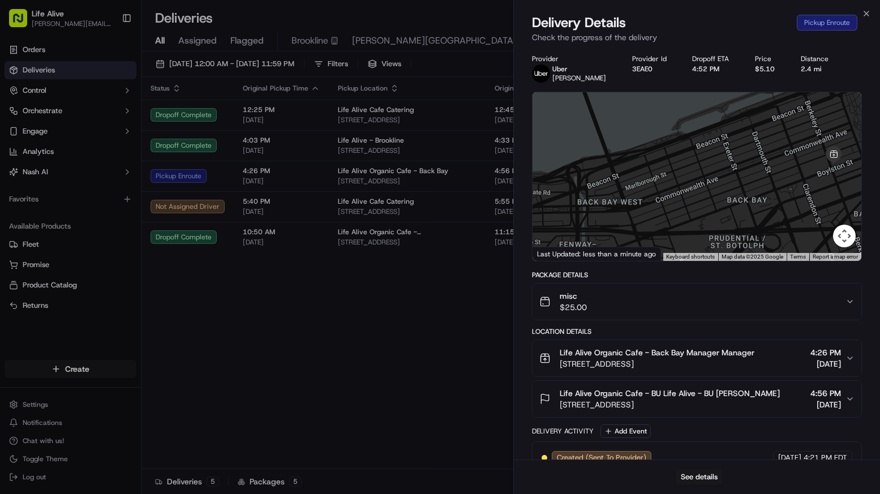
drag, startPoint x: 679, startPoint y: 185, endPoint x: 526, endPoint y: 180, distance: 152.9
click at [526, 180] on div "Provider [PERSON_NAME] Provider Id 3EAE0 Dropoff ETA 4:52 PM Price $5.10 Distan…" at bounding box center [697, 319] width 366 height 542
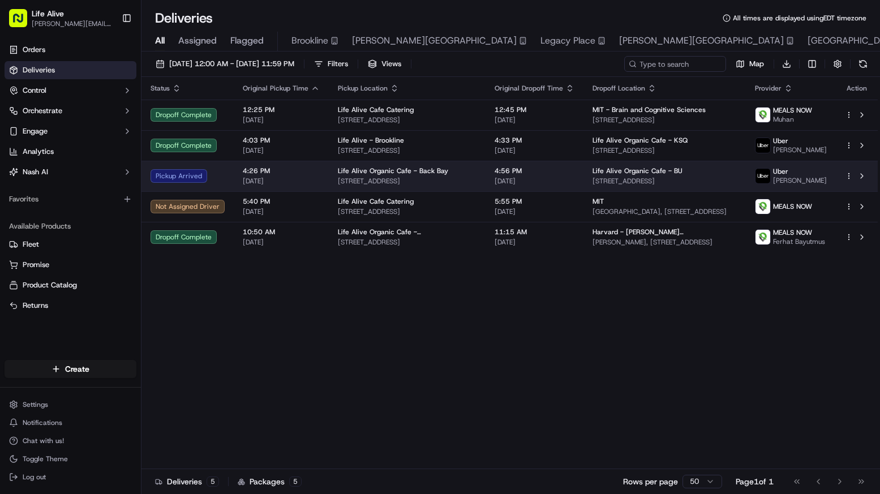
click at [457, 179] on span "[STREET_ADDRESS]" at bounding box center [407, 181] width 139 height 9
